Goal: Task Accomplishment & Management: Use online tool/utility

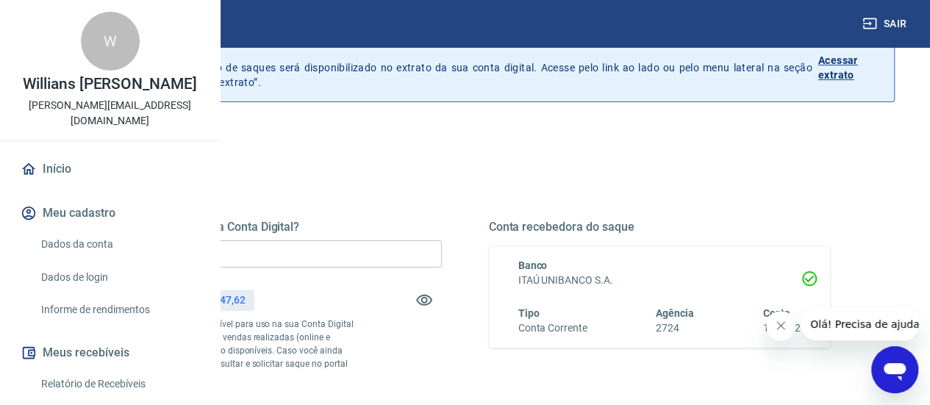
scroll to position [147, 0]
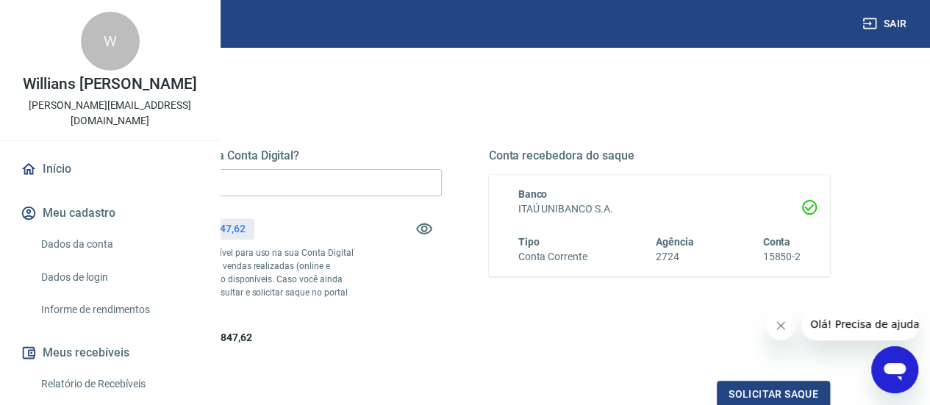
click at [411, 190] on input "R$ 0,00" at bounding box center [271, 182] width 342 height 27
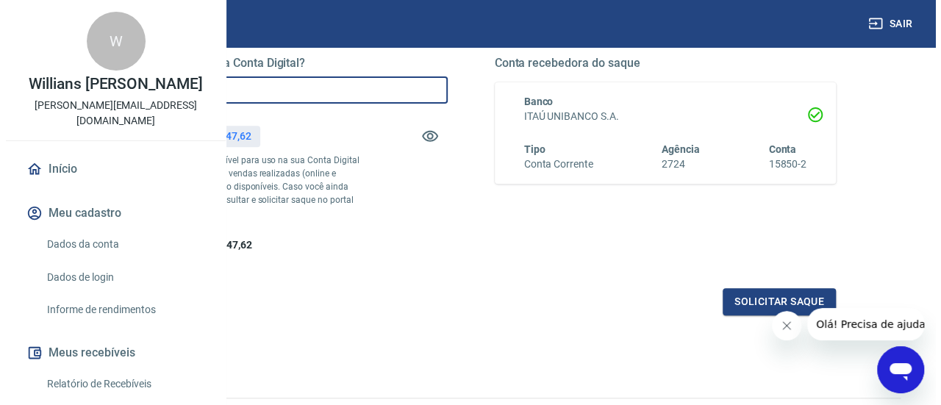
scroll to position [347, 0]
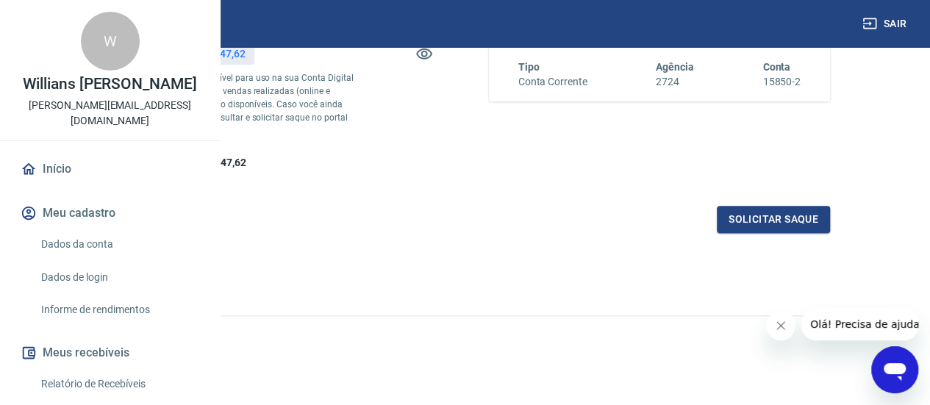
type input "R$ 700.000,00"
click at [785, 329] on icon "Fechar mensagem da empresa" at bounding box center [781, 326] width 12 height 12
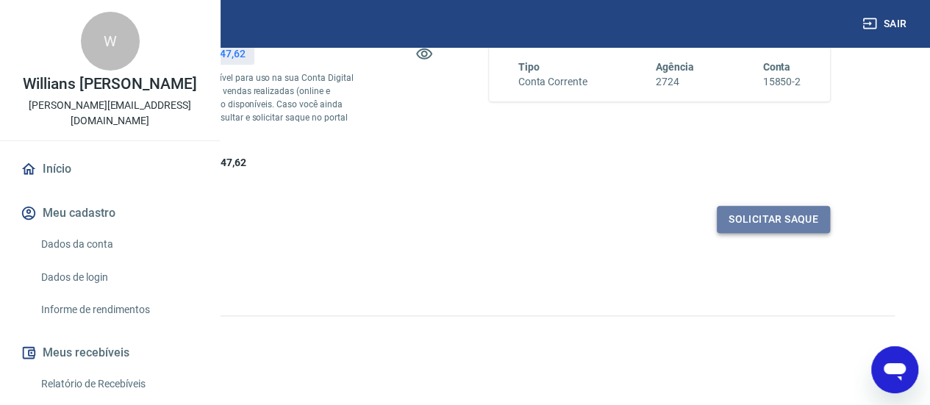
click at [764, 233] on button "Solicitar saque" at bounding box center [773, 219] width 113 height 27
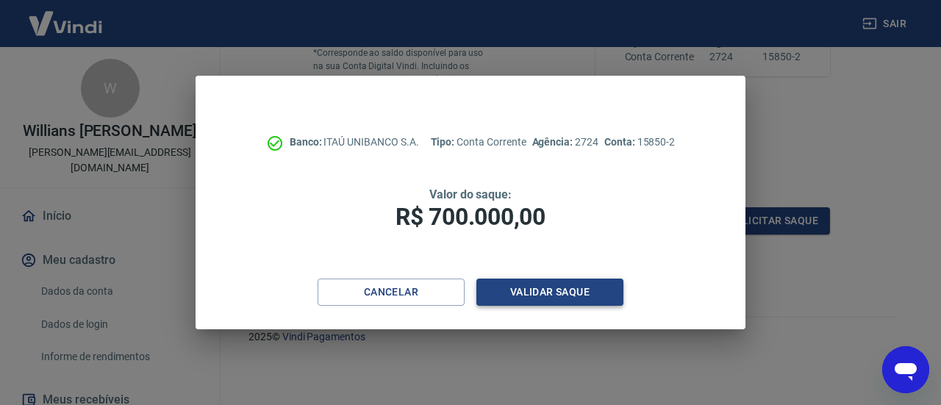
click at [554, 295] on button "Validar saque" at bounding box center [550, 292] width 147 height 27
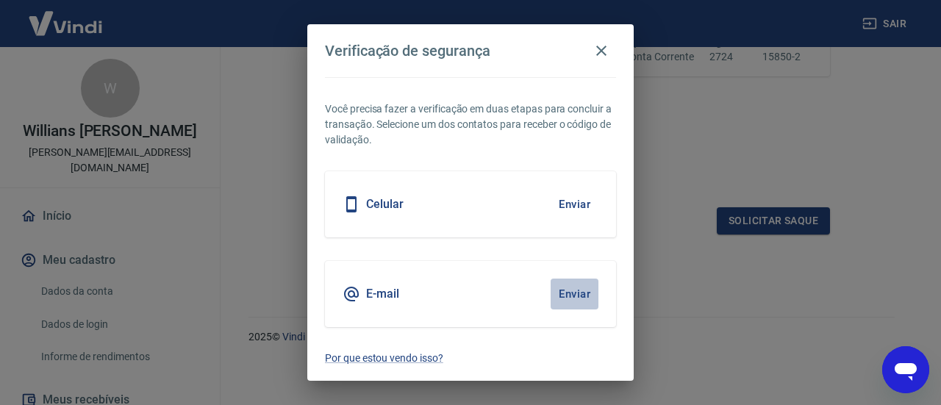
click at [578, 297] on button "Enviar" at bounding box center [575, 294] width 48 height 31
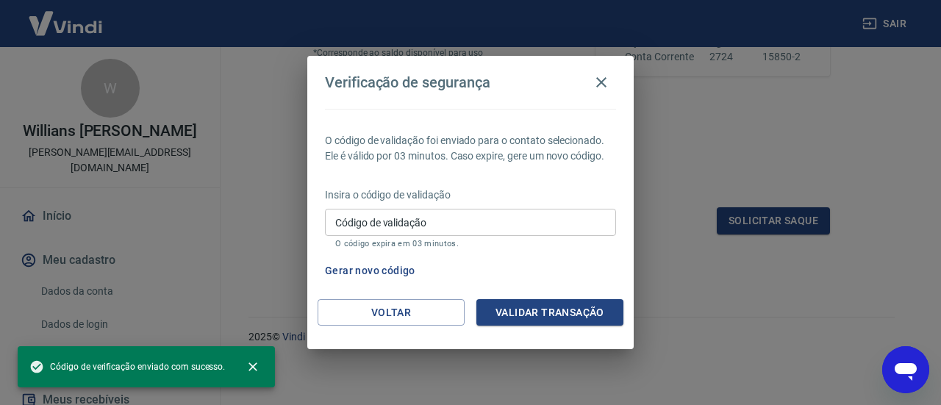
click at [442, 221] on input "Código de validação" at bounding box center [470, 222] width 291 height 27
paste input "542464"
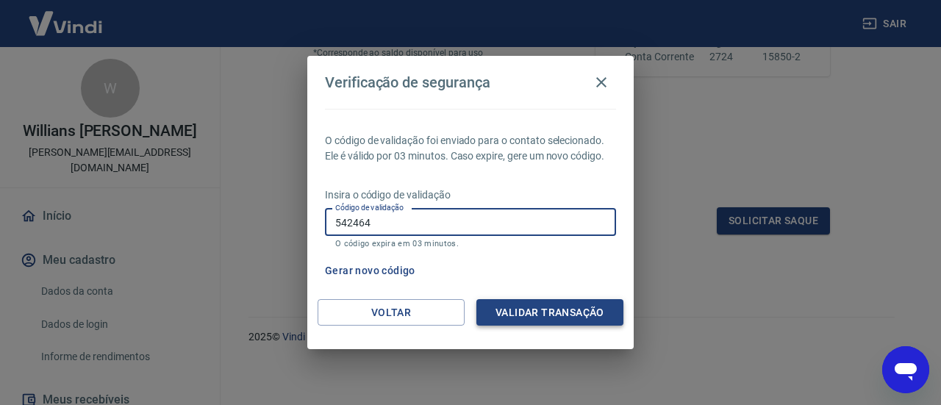
type input "542464"
click at [554, 315] on button "Validar transação" at bounding box center [550, 312] width 147 height 27
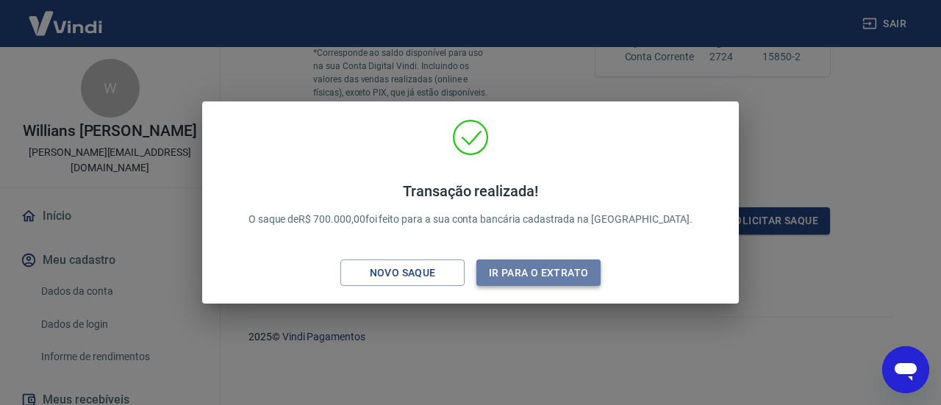
click at [563, 268] on button "Ir para o extrato" at bounding box center [539, 273] width 124 height 27
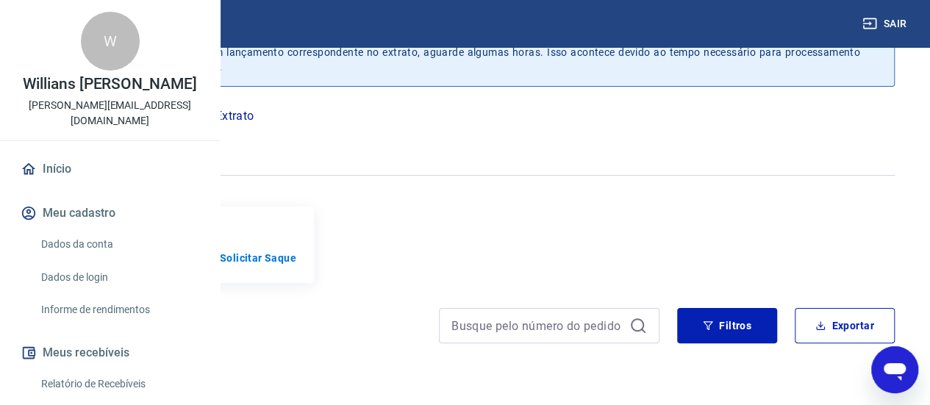
scroll to position [91, 0]
